Goal: Information Seeking & Learning: Learn about a topic

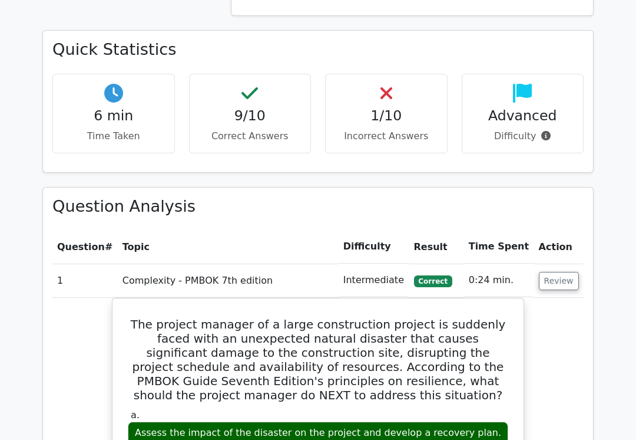
click at [562, 272] on button "Review" at bounding box center [559, 281] width 40 height 18
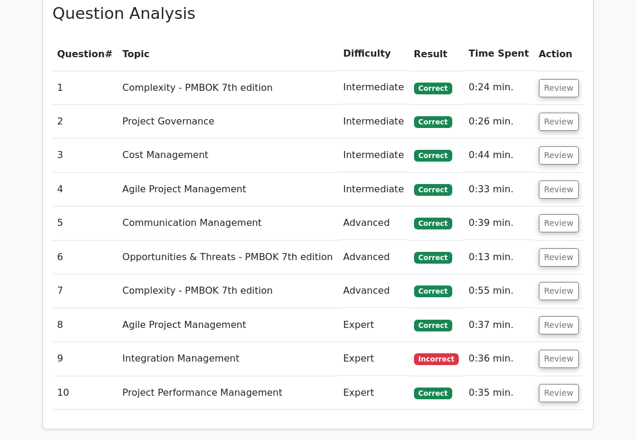
scroll to position [1023, 0]
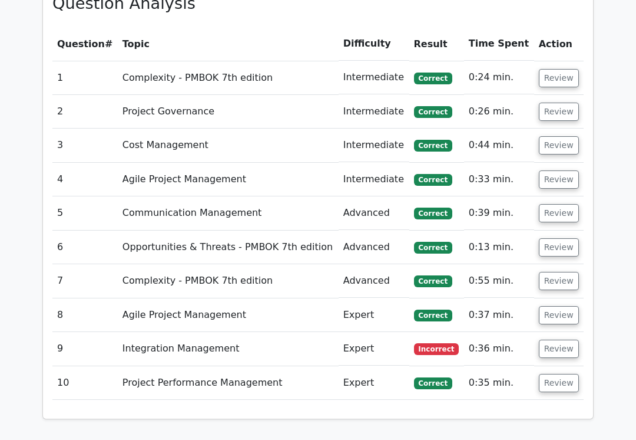
click at [554, 339] on button "Review" at bounding box center [559, 348] width 40 height 18
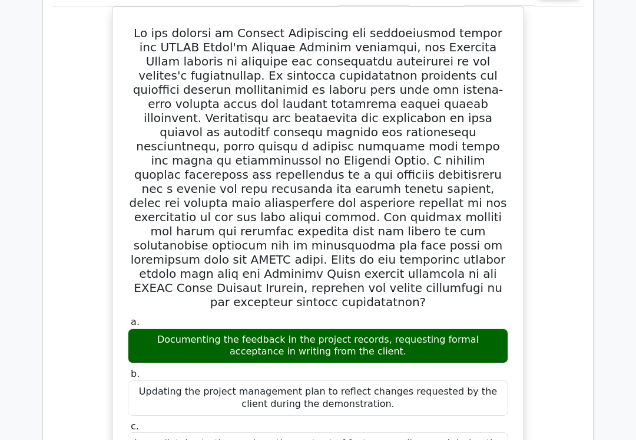
scroll to position [1381, 0]
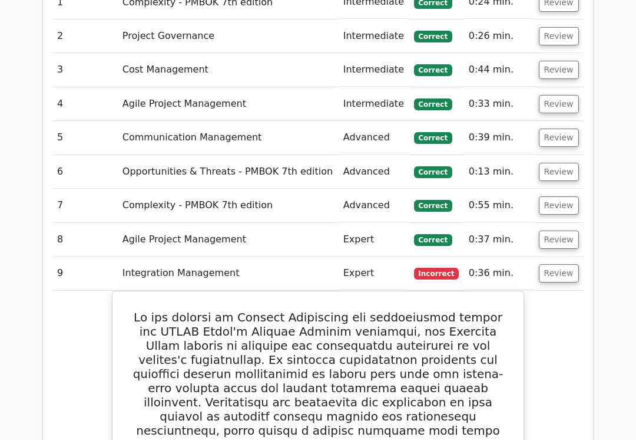
click at [563, 265] on button "Review" at bounding box center [559, 274] width 40 height 18
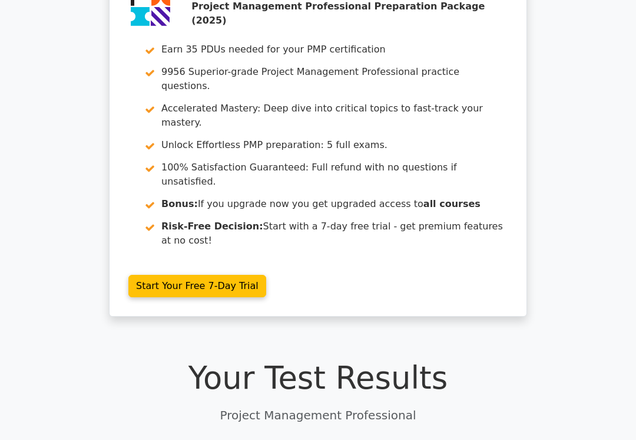
scroll to position [0, 0]
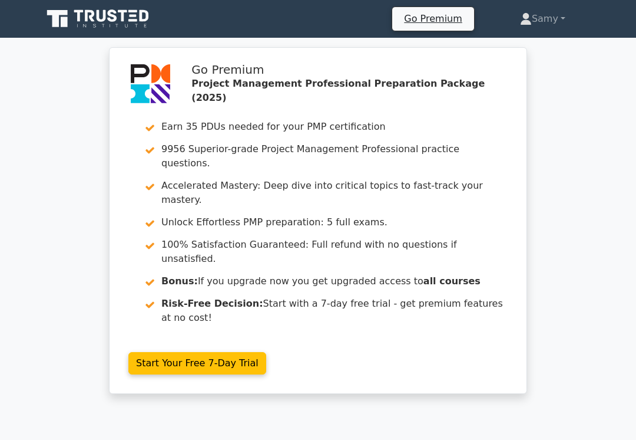
click at [427, 24] on link "Go Premium" at bounding box center [433, 19] width 72 height 16
click at [562, 19] on link "Samy" at bounding box center [543, 19] width 102 height 24
click at [583, 128] on div "Go Premium Project Management Professional Preparation Package (2025) Earn 35 P…" at bounding box center [318, 227] width 636 height 361
click at [565, 127] on div "Go Premium Project Management Professional Preparation Package (2025) Earn 35 P…" at bounding box center [318, 227] width 636 height 361
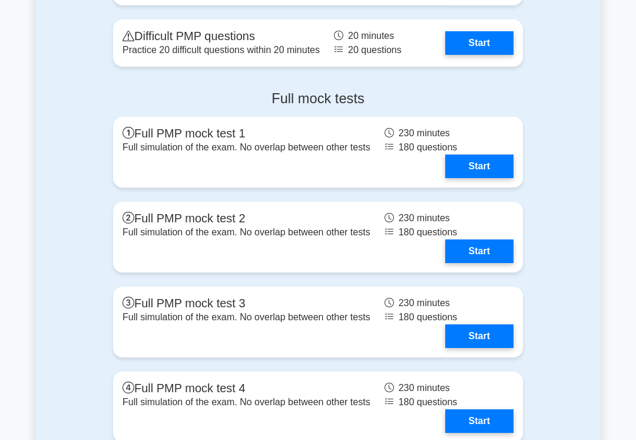
scroll to position [4601, 0]
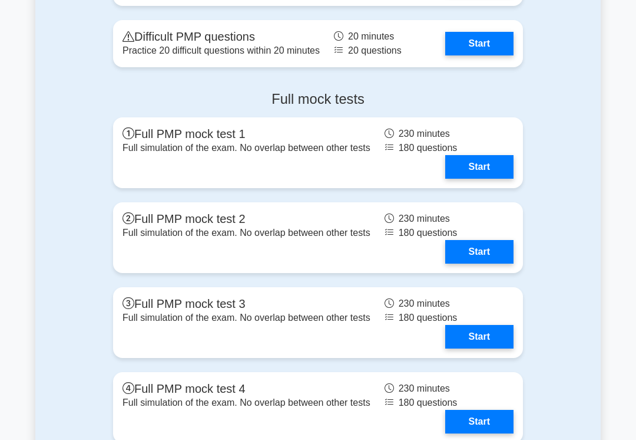
click at [488, 55] on link "Start" at bounding box center [479, 44] width 68 height 24
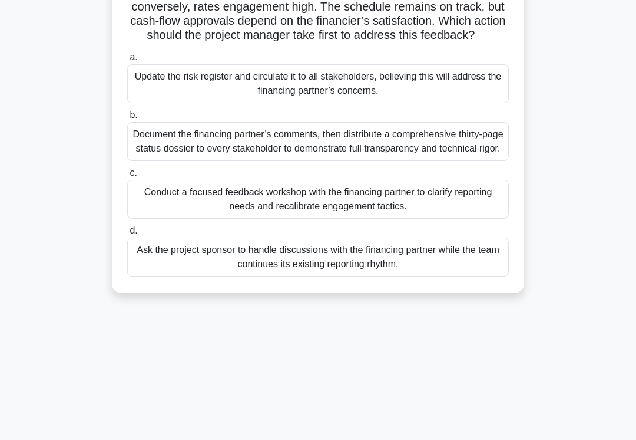
scroll to position [146, 0]
click at [443, 102] on div "Update the risk register and circulate it to all stakeholders, believing this w…" at bounding box center [318, 83] width 382 height 39
click at [127, 61] on input "a. Update the risk register and circulate it to all stakeholders, believing thi…" at bounding box center [127, 57] width 0 height 8
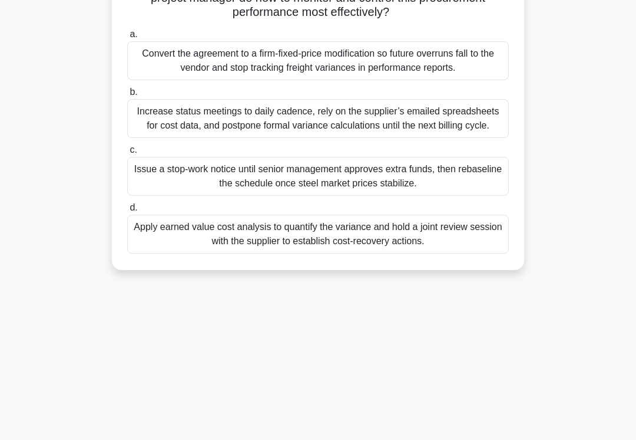
scroll to position [182, 0]
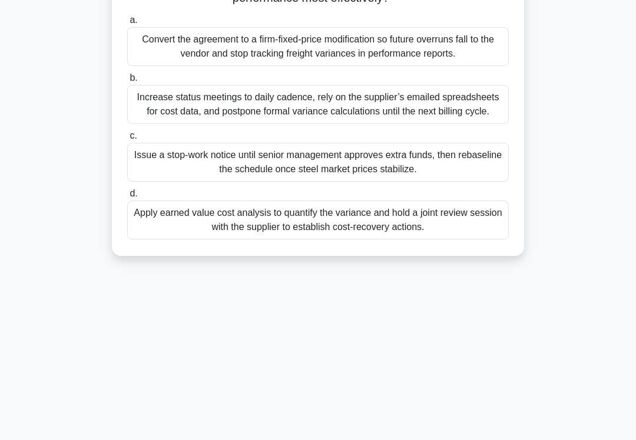
click at [419, 234] on div "Apply earned value cost analysis to quantify the variance and hold a joint revi…" at bounding box center [318, 219] width 382 height 39
click at [127, 197] on input "d. Apply earned value cost analysis to quantify the variance and hold a joint r…" at bounding box center [127, 194] width 0 height 8
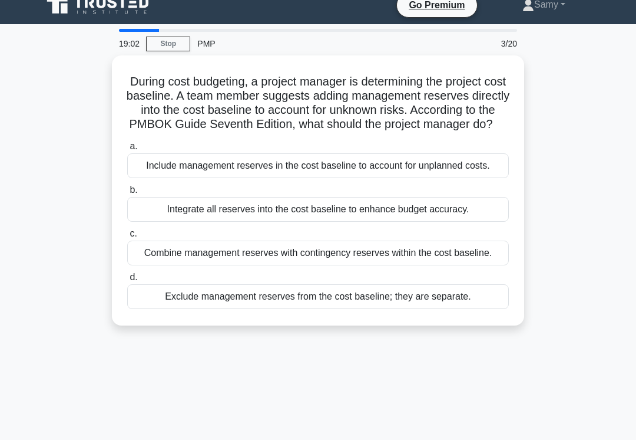
scroll to position [22, 0]
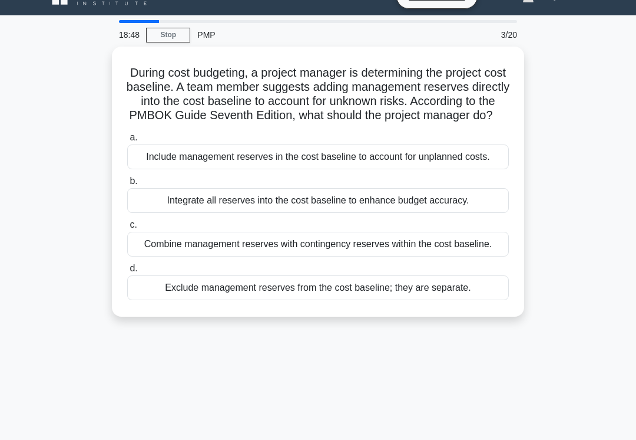
click at [361, 300] on div "Exclude management reserves from the cost baseline; they are separate." at bounding box center [318, 287] width 382 height 25
click at [127, 272] on input "d. Exclude management reserves from the cost baseline; they are separate." at bounding box center [127, 269] width 0 height 8
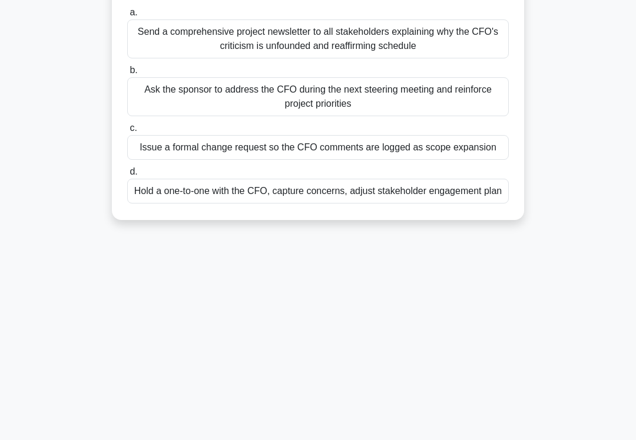
scroll to position [182, 0]
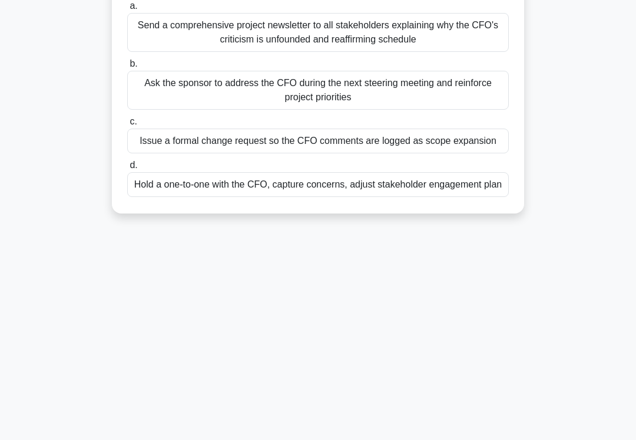
click at [394, 197] on div "Hold a one-to-one with the CFO, capture concerns, adjust stakeholder engagement…" at bounding box center [318, 184] width 382 height 25
click at [127, 169] on input "d. Hold a one-to-one with the CFO, capture concerns, adjust stakeholder engagem…" at bounding box center [127, 165] width 0 height 8
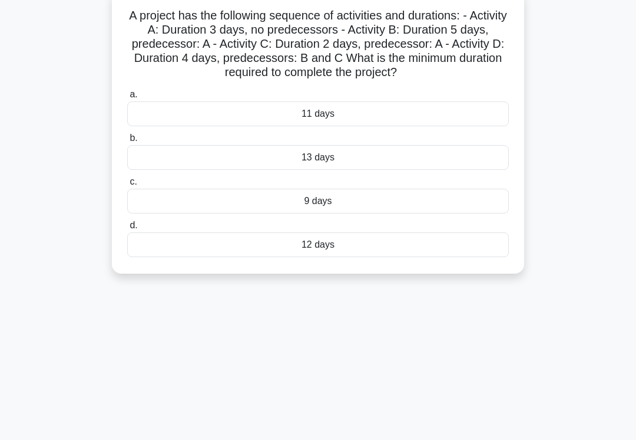
scroll to position [60, 0]
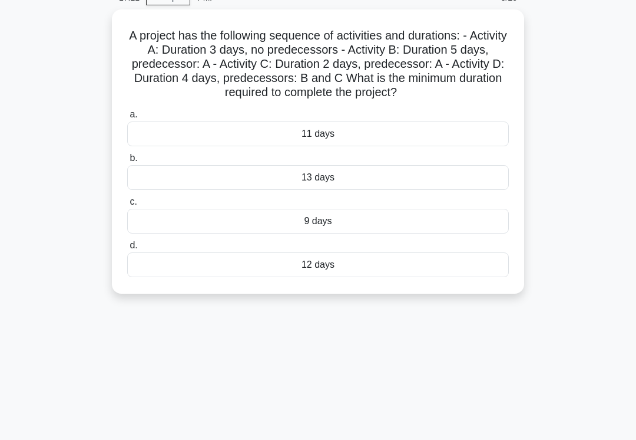
click at [369, 277] on div "12 days" at bounding box center [318, 264] width 382 height 25
click at [127, 249] on input "d. 12 days" at bounding box center [127, 246] width 0 height 8
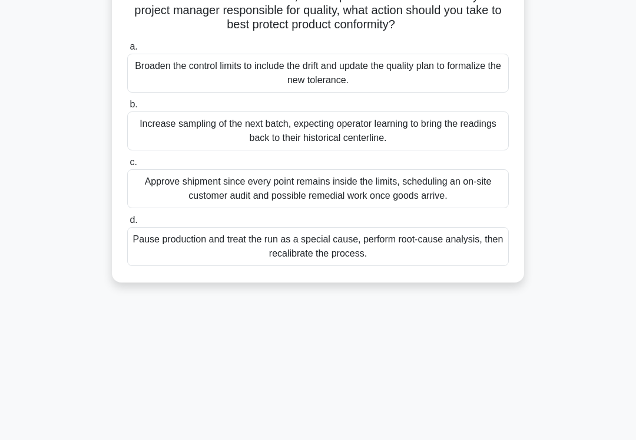
scroll to position [143, 0]
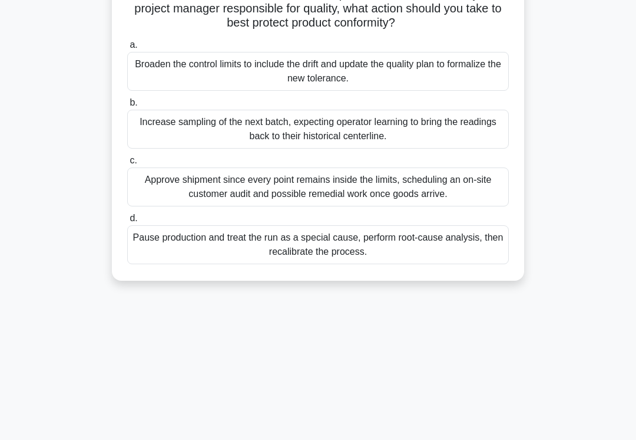
click at [471, 148] on div "Increase sampling of the next batch, expecting operator learning to bring the r…" at bounding box center [318, 129] width 382 height 39
click at [127, 107] on input "b. Increase sampling of the next batch, expecting operator learning to bring th…" at bounding box center [127, 103] width 0 height 8
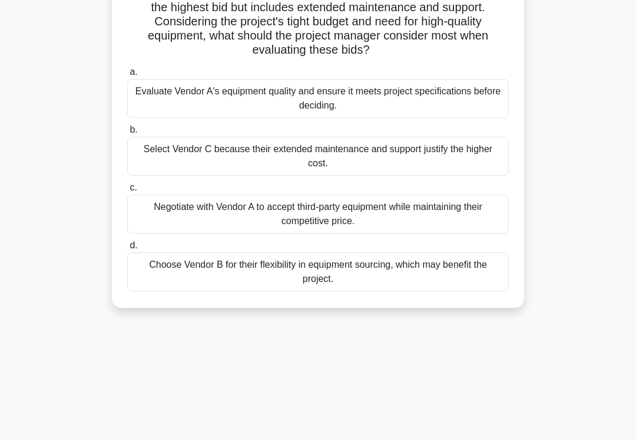
scroll to position [144, 0]
click at [467, 110] on div "Evaluate Vendor A's equipment quality and ensure it meets project specification…" at bounding box center [318, 98] width 382 height 39
click at [127, 76] on input "a. Evaluate Vendor A's equipment quality and ensure it meets project specificat…" at bounding box center [127, 72] width 0 height 8
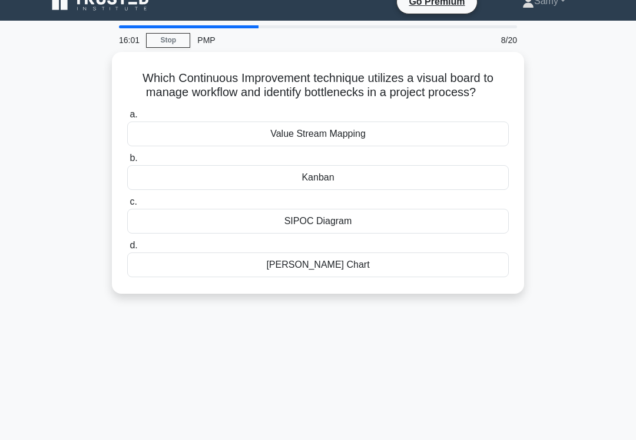
scroll to position [12, 0]
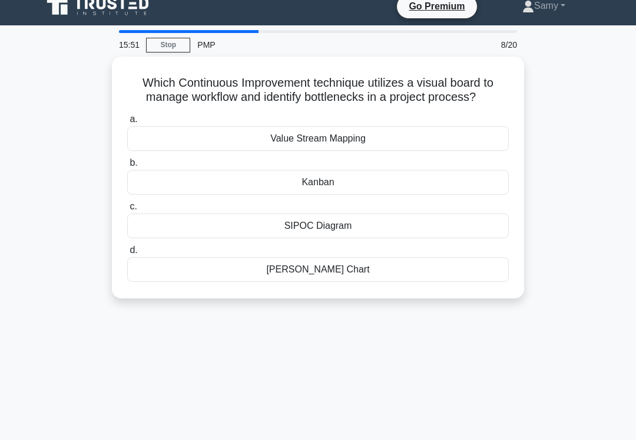
click at [420, 194] on div "Kanban" at bounding box center [318, 182] width 382 height 25
click at [127, 167] on input "b. Kanban" at bounding box center [127, 163] width 0 height 8
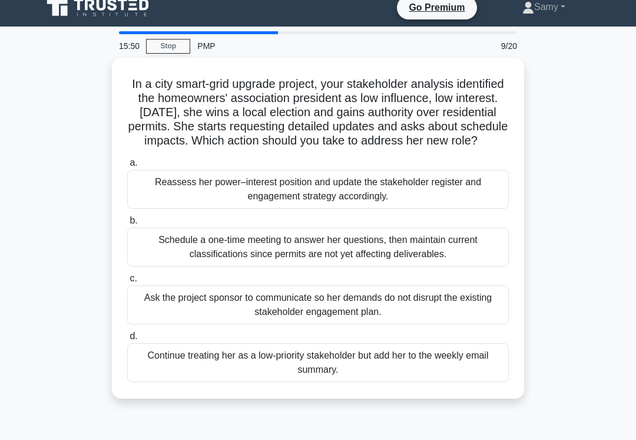
scroll to position [8, 0]
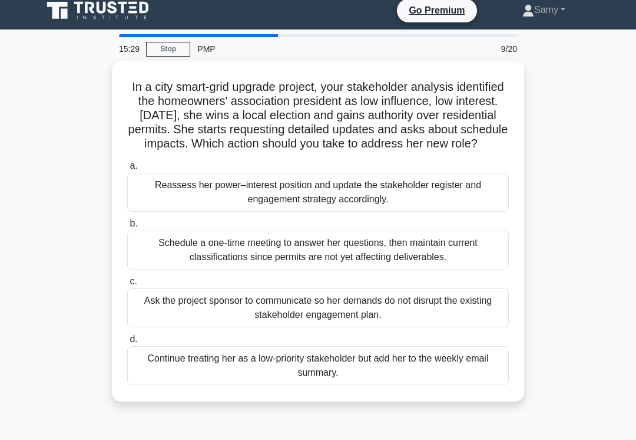
click at [417, 212] on div "Reassess her power–interest position and update the stakeholder register and en…" at bounding box center [318, 192] width 382 height 39
click at [127, 170] on input "a. Reassess her power–interest position and update the stakeholder register and…" at bounding box center [127, 166] width 0 height 8
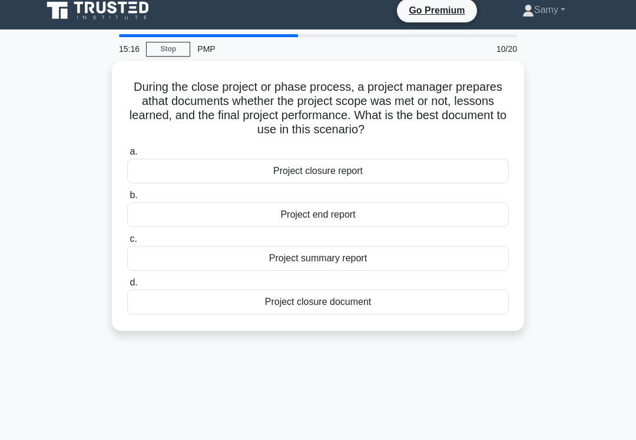
click at [441, 170] on div "Project closure report" at bounding box center [318, 171] width 382 height 25
click at [127, 156] on input "a. Project closure report" at bounding box center [127, 152] width 0 height 8
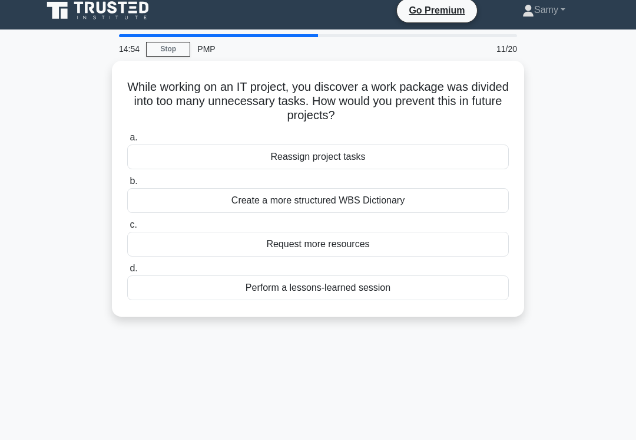
click at [393, 293] on div "Perform a lessons-learned session" at bounding box center [318, 287] width 382 height 25
click at [127, 272] on input "d. Perform a lessons-learned session" at bounding box center [127, 269] width 0 height 8
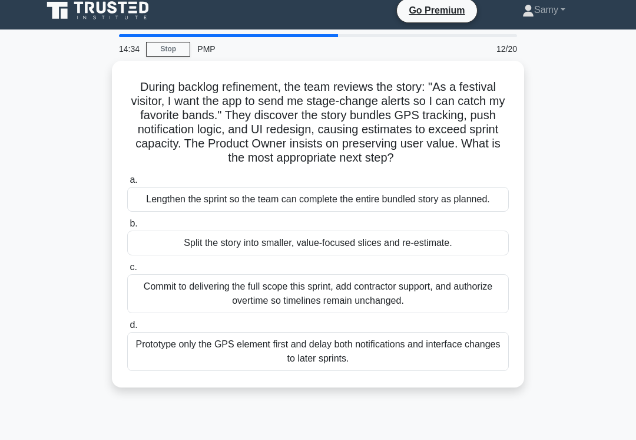
click at [428, 255] on div "Split the story into smaller, value-focused slices and re-estimate." at bounding box center [318, 242] width 382 height 25
click at [127, 227] on input "b. Split the story into smaller, value-focused slices and re-estimate." at bounding box center [127, 224] width 0 height 8
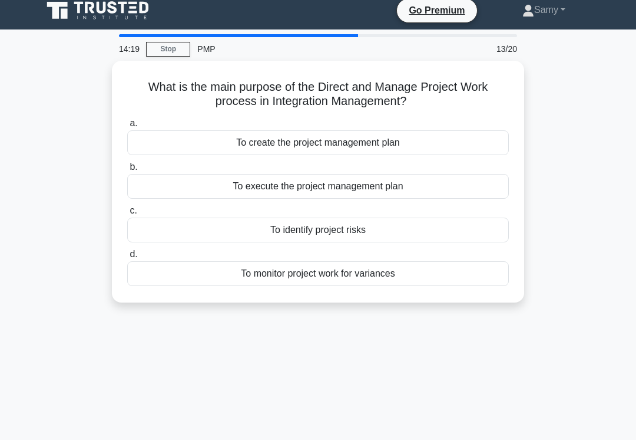
click at [445, 142] on div "To create the project management plan" at bounding box center [318, 142] width 382 height 25
click at [127, 127] on input "a. To create the project management plan" at bounding box center [127, 124] width 0 height 8
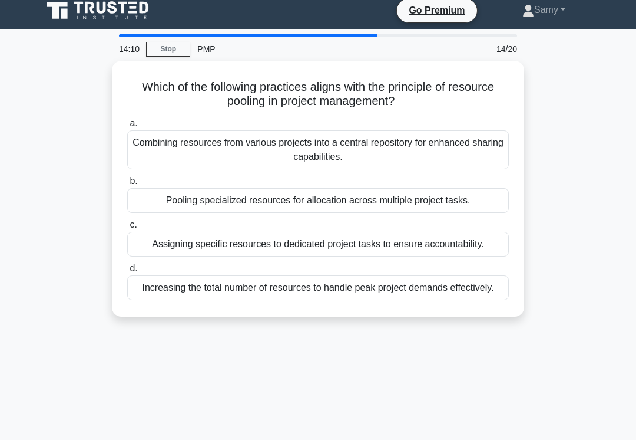
click at [460, 153] on div "Combining resources from various projects into a central repository for enhance…" at bounding box center [318, 149] width 382 height 39
click at [127, 127] on input "a. Combining resources from various projects into a central repository for enha…" at bounding box center [127, 124] width 0 height 8
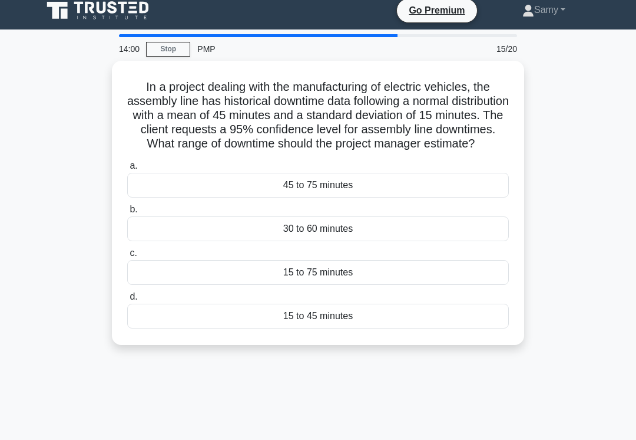
click at [420, 192] on div "45 to 75 minutes" at bounding box center [318, 185] width 382 height 25
click at [127, 170] on input "a. 45 to 75 minutes" at bounding box center [127, 166] width 0 height 8
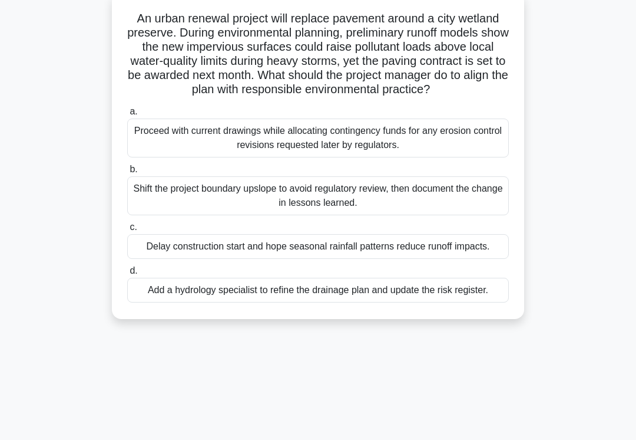
scroll to position [77, 0]
click at [458, 157] on div "Proceed with current drawings while allocating contingency funds for any erosio…" at bounding box center [318, 137] width 382 height 39
click at [127, 115] on input "a. Proceed with current drawings while allocating contingency funds for any ero…" at bounding box center [127, 112] width 0 height 8
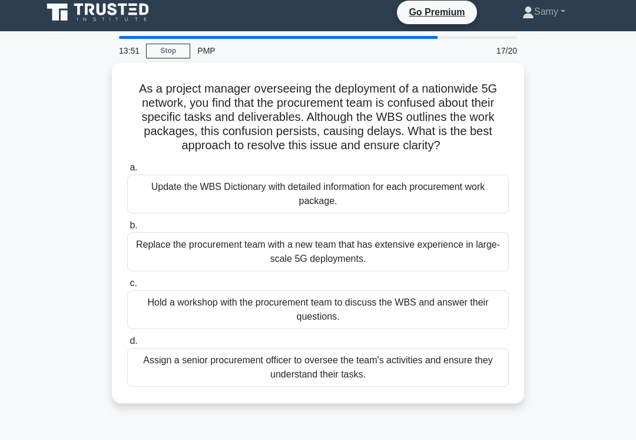
scroll to position [0, 0]
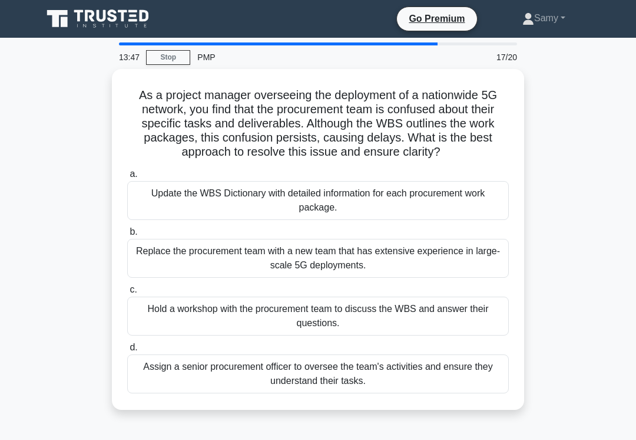
click at [432, 206] on div "Update the WBS Dictionary with detailed information for each procurement work p…" at bounding box center [318, 200] width 382 height 39
click at [127, 178] on input "a. Update the WBS Dictionary with detailed information for each procurement wor…" at bounding box center [127, 174] width 0 height 8
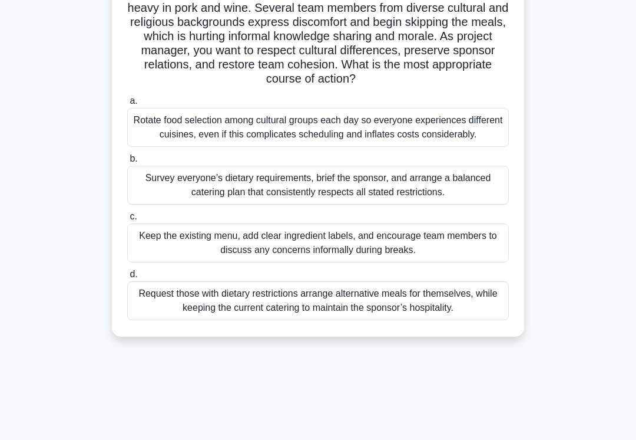
scroll to position [115, 0]
click at [458, 204] on div "Survey everyone’s dietary requirements, brief the sponsor, and arrange a balanc…" at bounding box center [318, 185] width 382 height 39
click at [127, 163] on input "b. Survey everyone’s dietary requirements, brief the sponsor, and arrange a bal…" at bounding box center [127, 159] width 0 height 8
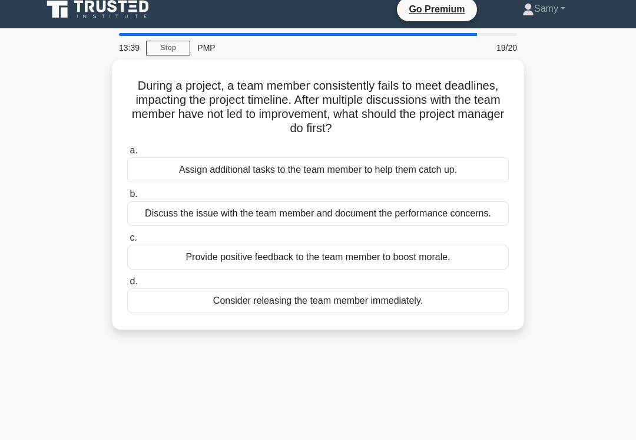
scroll to position [0, 0]
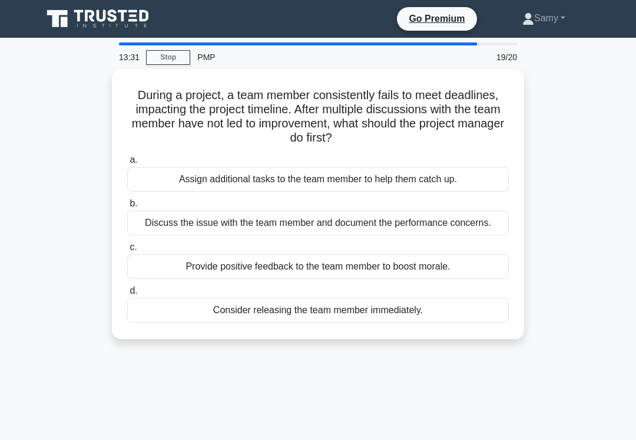
click at [445, 226] on div "Discuss the issue with the team member and document the performance concerns." at bounding box center [318, 222] width 382 height 25
click at [127, 207] on input "b. Discuss the issue with the team member and document the performance concerns." at bounding box center [127, 204] width 0 height 8
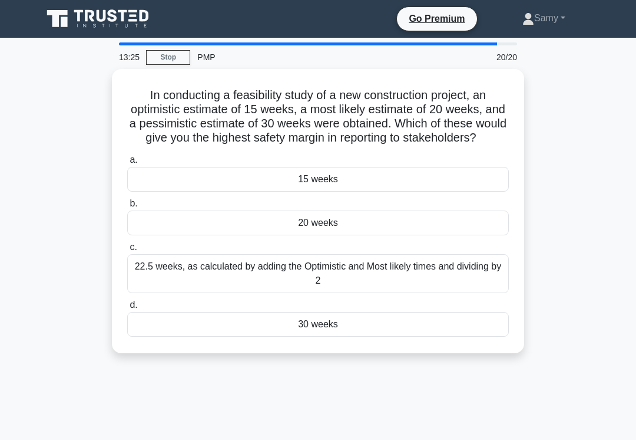
click at [388, 290] on div "22.5 weeks, as calculated by adding the Optimistic and Most likely times and di…" at bounding box center [318, 273] width 382 height 39
click at [127, 251] on input "c. 22.5 weeks, as calculated by adding the Optimistic and Most likely times and…" at bounding box center [127, 247] width 0 height 8
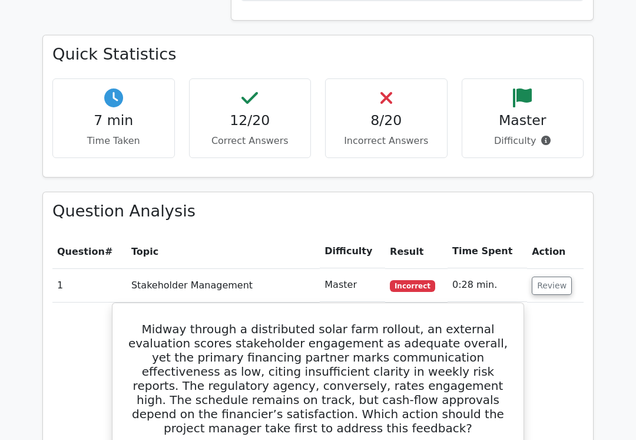
scroll to position [1071, 0]
click at [553, 276] on button "Review" at bounding box center [552, 285] width 40 height 18
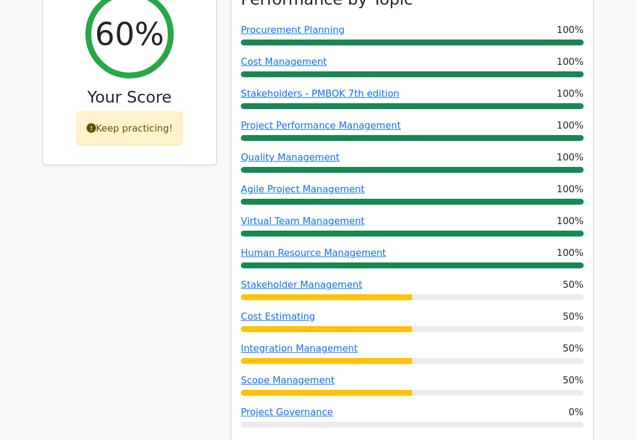
scroll to position [549, 0]
click at [370, 278] on div "Stakeholder Management 50%" at bounding box center [412, 289] width 343 height 22
click at [326, 279] on link "Stakeholder Management" at bounding box center [301, 284] width 121 height 11
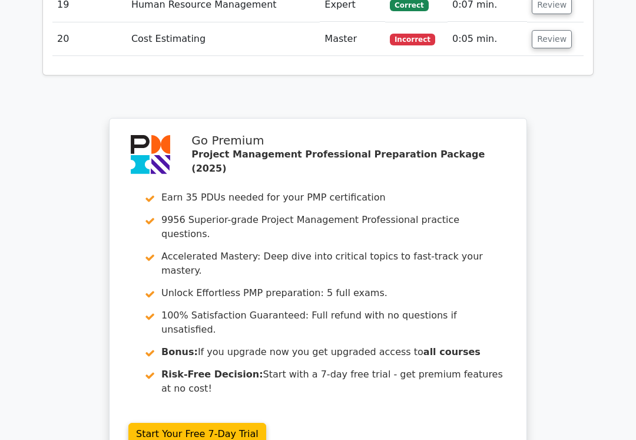
scroll to position [2116, 0]
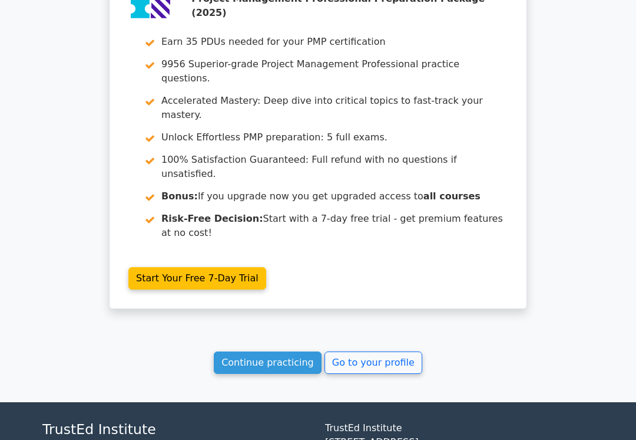
click at [388, 351] on link "Go to your profile" at bounding box center [374, 362] width 98 height 22
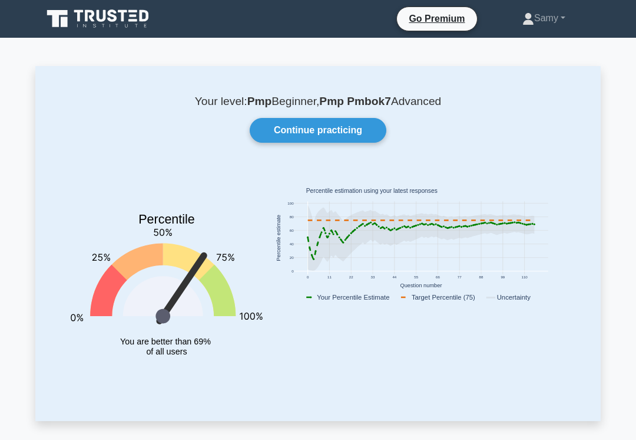
click at [344, 136] on link "Continue practicing" at bounding box center [318, 130] width 137 height 25
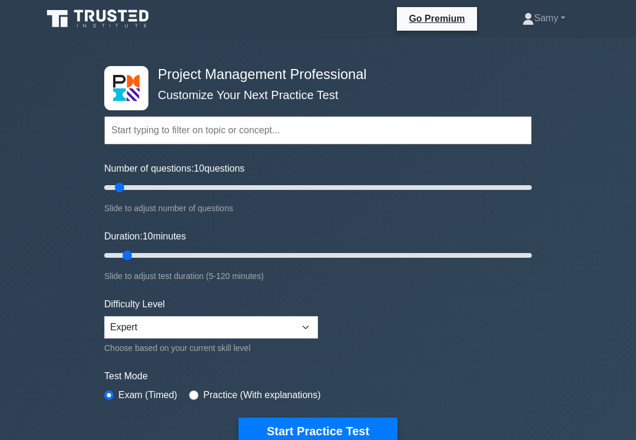
click at [321, 433] on button "Start Practice Test" at bounding box center [318, 430] width 159 height 27
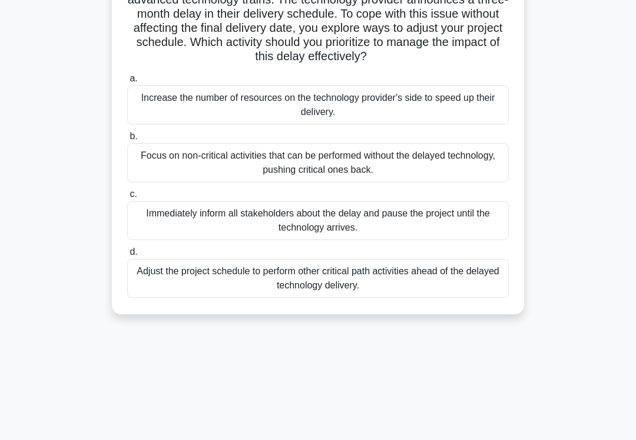
scroll to position [110, 0]
click at [160, 176] on div "Focus on non-critical activities that can be performed without the delayed tech…" at bounding box center [318, 162] width 382 height 39
click at [127, 140] on input "b. Focus on non-critical activities that can be performed without the delayed t…" at bounding box center [127, 136] width 0 height 8
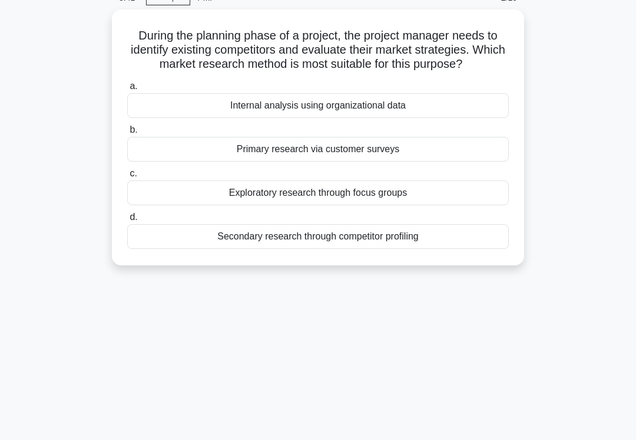
scroll to position [0, 0]
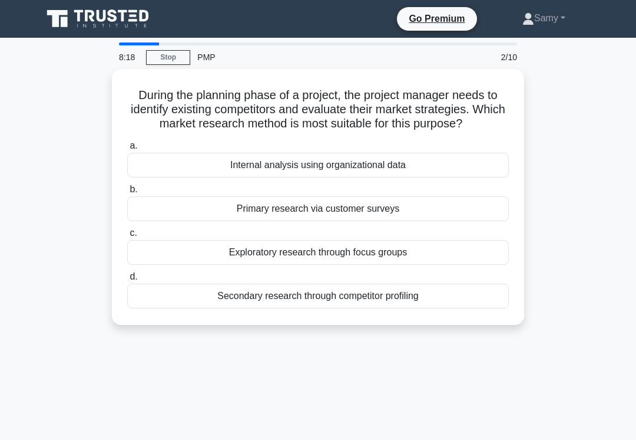
click at [465, 308] on div "Secondary research through competitor profiling" at bounding box center [318, 295] width 382 height 25
click at [127, 280] on input "d. Secondary research through competitor profiling" at bounding box center [127, 277] width 0 height 8
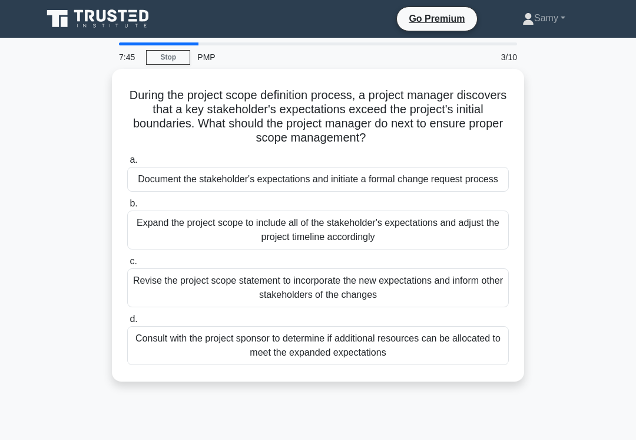
click at [164, 180] on div "Document the stakeholder's expectations and initiate a formal change request pr…" at bounding box center [318, 179] width 382 height 25
click at [127, 164] on input "a. Document the stakeholder's expectations and initiate a formal change request…" at bounding box center [127, 160] width 0 height 8
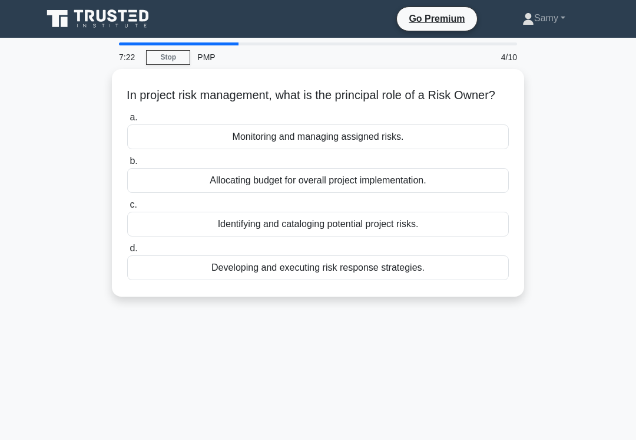
click at [156, 149] on div "Monitoring and managing assigned risks." at bounding box center [318, 136] width 382 height 25
click at [127, 121] on input "a. Monitoring and managing assigned risks." at bounding box center [127, 118] width 0 height 8
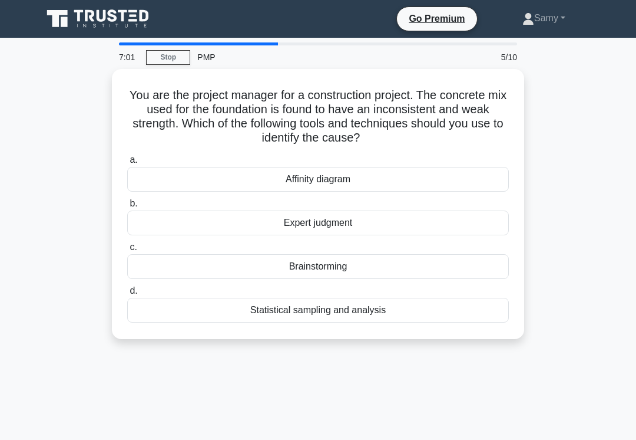
click at [184, 217] on div "Expert judgment" at bounding box center [318, 222] width 382 height 25
click at [127, 207] on input "b. Expert judgment" at bounding box center [127, 204] width 0 height 8
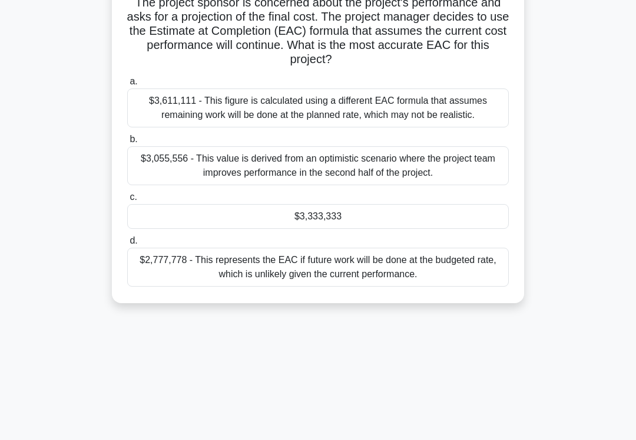
scroll to position [127, 0]
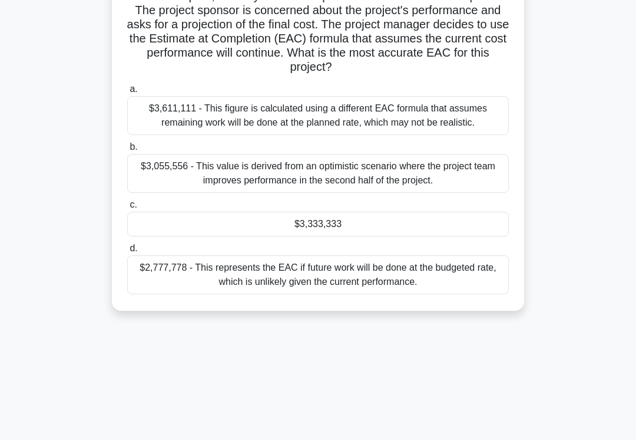
click at [301, 294] on div "$2,777,778 - This represents the EAC if future work will be done at the budgete…" at bounding box center [318, 274] width 382 height 39
click at [127, 252] on input "d. $2,777,778 - This represents the EAC if future work will be done at the budg…" at bounding box center [127, 249] width 0 height 8
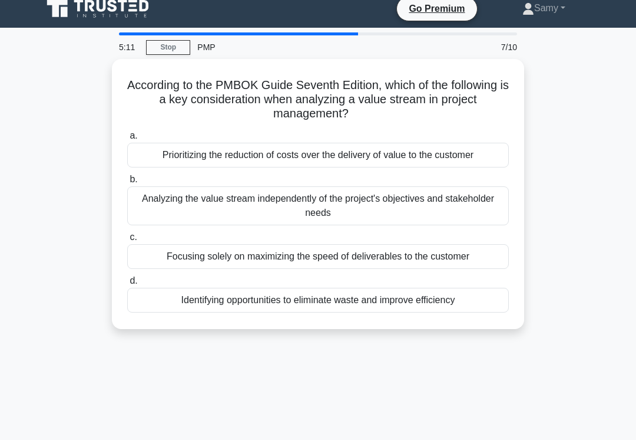
scroll to position [0, 0]
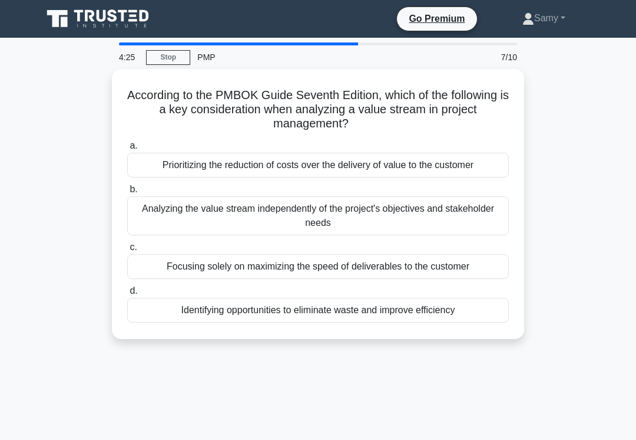
click at [472, 214] on div "Analyzing the value stream independently of the project's objectives and stakeh…" at bounding box center [318, 215] width 382 height 39
click at [127, 193] on input "b. Analyzing the value stream independently of the project's objectives and sta…" at bounding box center [127, 190] width 0 height 8
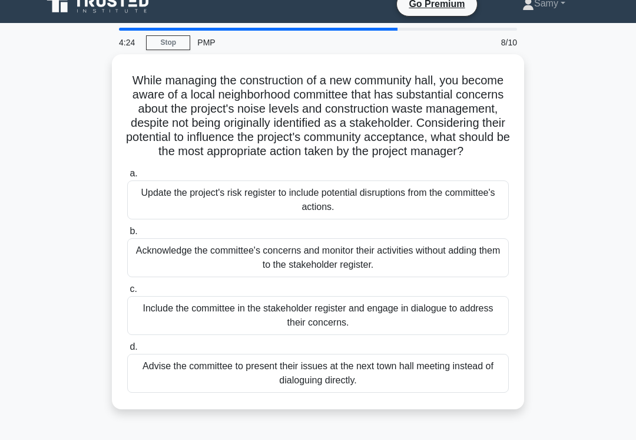
scroll to position [22, 0]
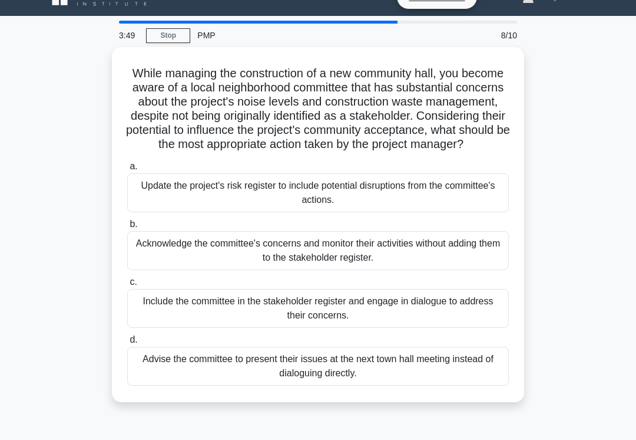
click at [471, 321] on div "Include the committee in the stakeholder register and engage in dialogue to add…" at bounding box center [318, 308] width 382 height 39
click at [127, 286] on input "c. Include the committee in the stakeholder register and engage in dialogue to …" at bounding box center [127, 282] width 0 height 8
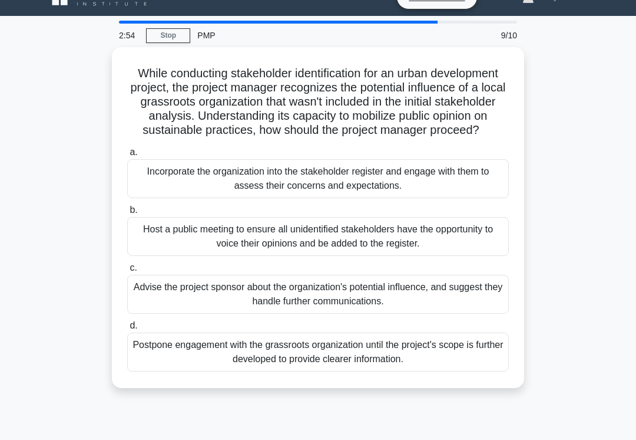
click at [318, 193] on div "Incorporate the organization into the stakeholder register and engage with them…" at bounding box center [318, 178] width 382 height 39
click at [127, 156] on input "a. Incorporate the organization into the stakeholder register and engage with t…" at bounding box center [127, 152] width 0 height 8
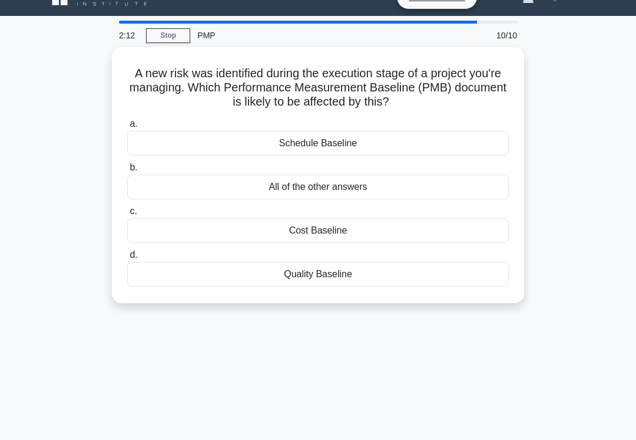
click at [282, 137] on div "Schedule Baseline" at bounding box center [318, 143] width 382 height 25
click at [127, 128] on input "a. Schedule Baseline" at bounding box center [127, 124] width 0 height 8
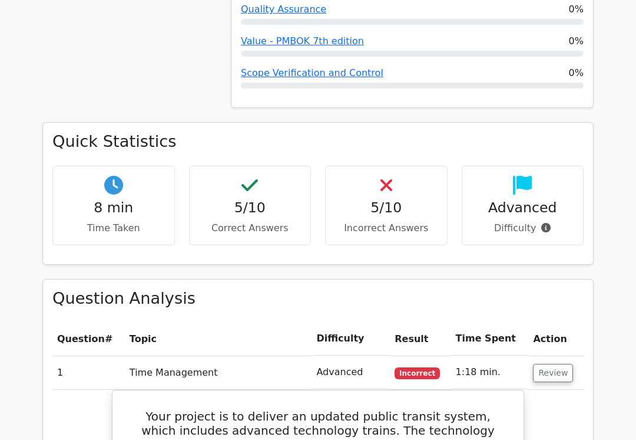
scroll to position [762, 0]
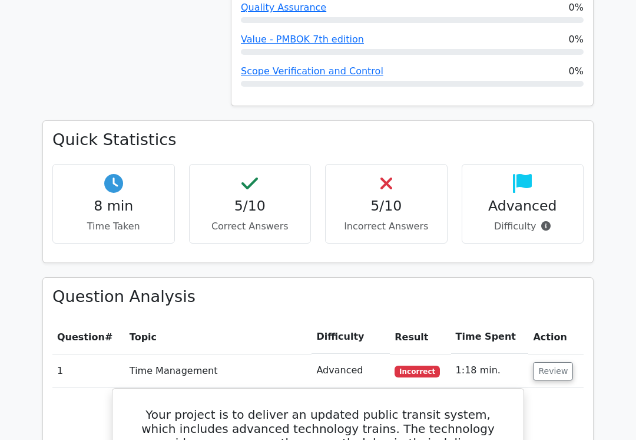
click at [553, 362] on button "Review" at bounding box center [553, 371] width 40 height 18
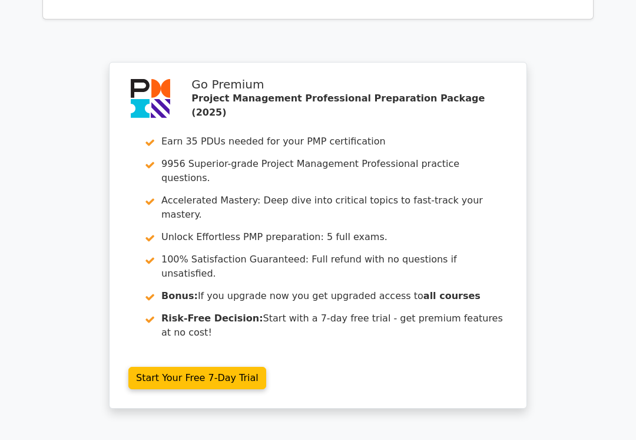
scroll to position [1456, 0]
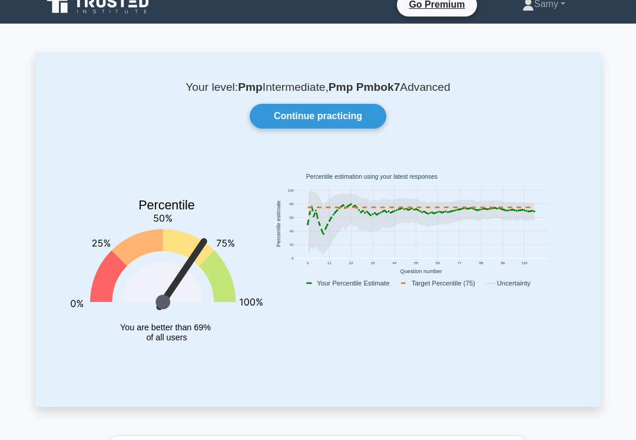
scroll to position [15, 0]
